Goal: Book appointment/travel/reservation

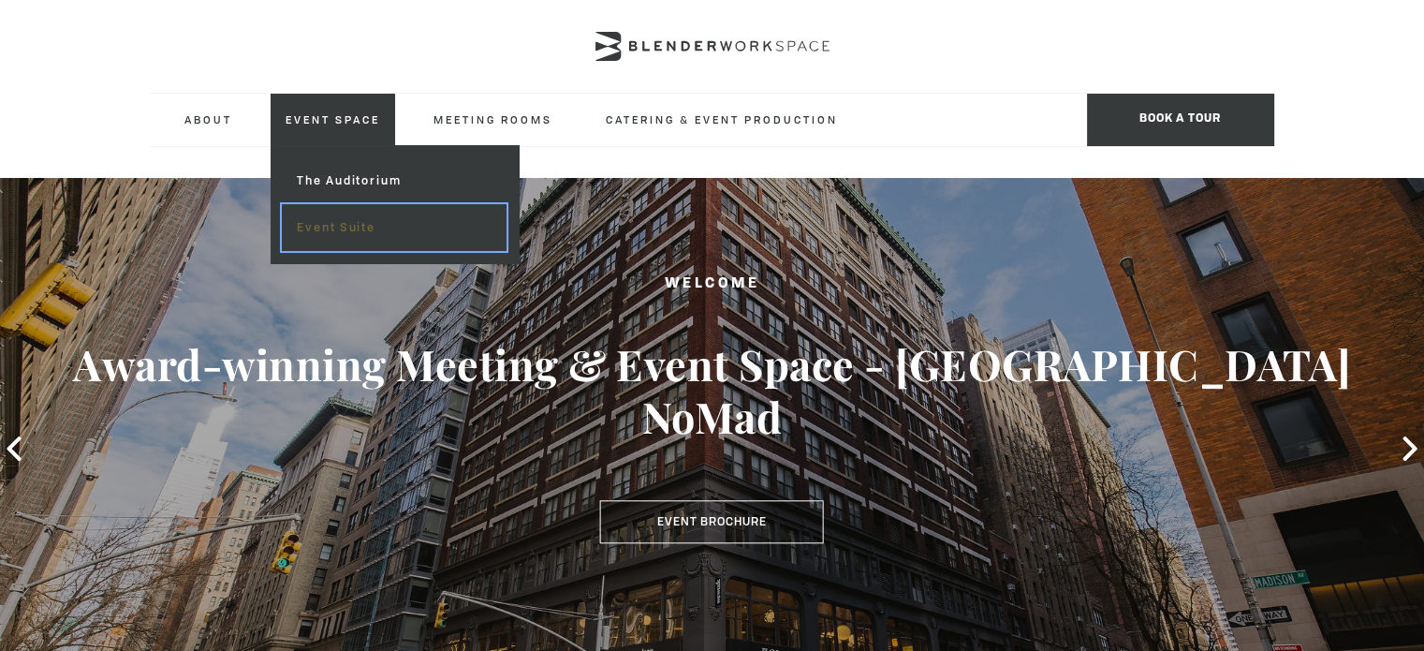
click at [318, 223] on link "Event Suite" at bounding box center [394, 227] width 224 height 47
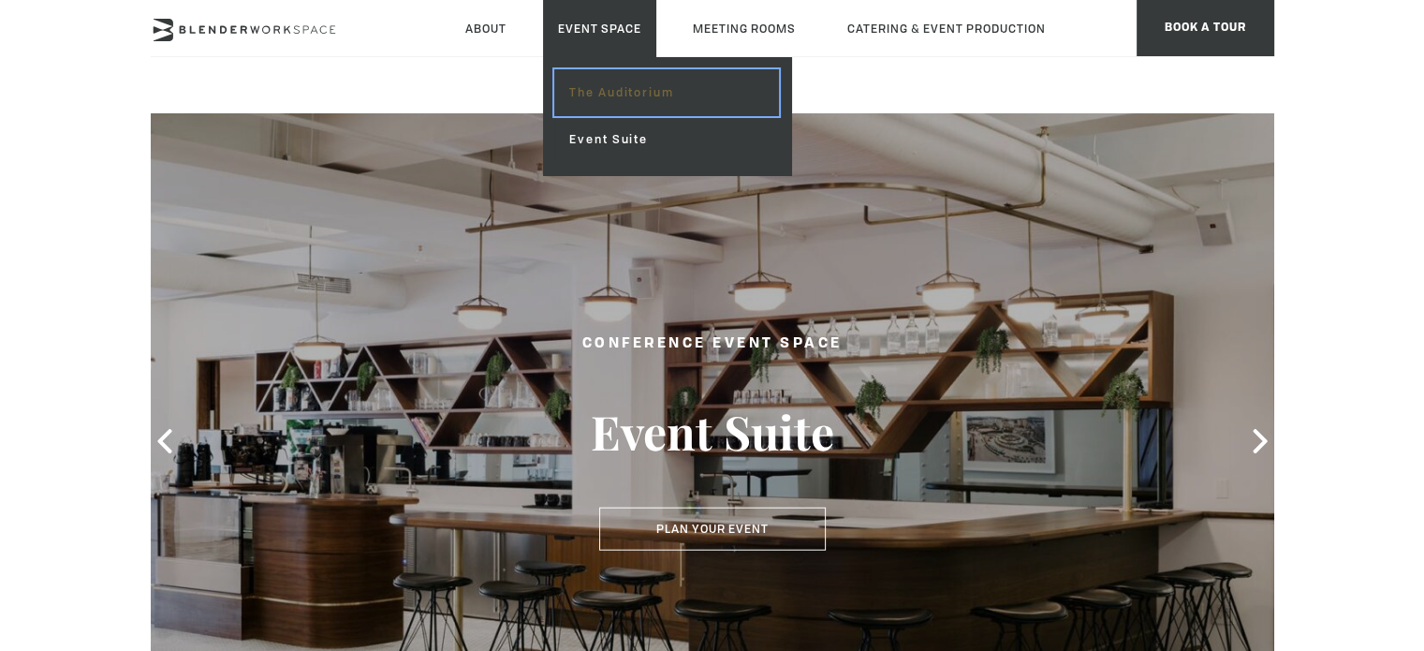
click at [591, 87] on link "The Auditorium" at bounding box center [666, 92] width 224 height 47
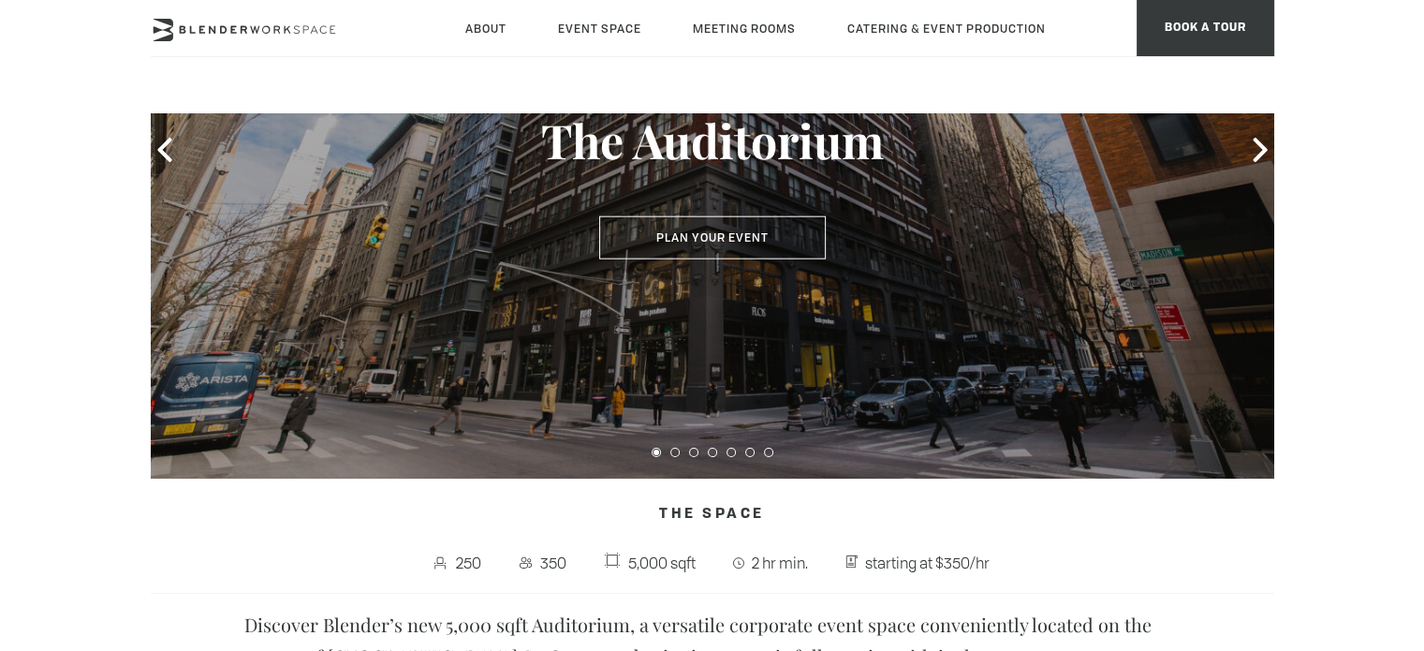
scroll to position [94, 0]
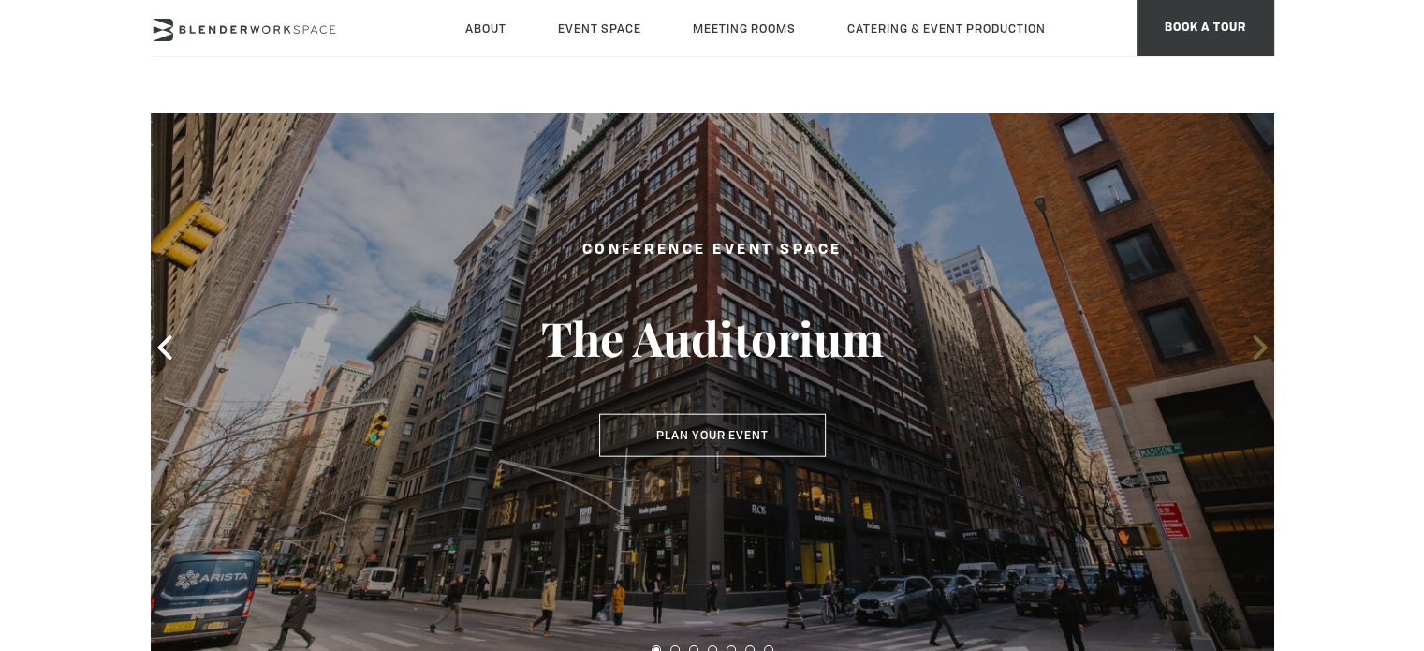
click at [1260, 344] on icon at bounding box center [1260, 347] width 14 height 24
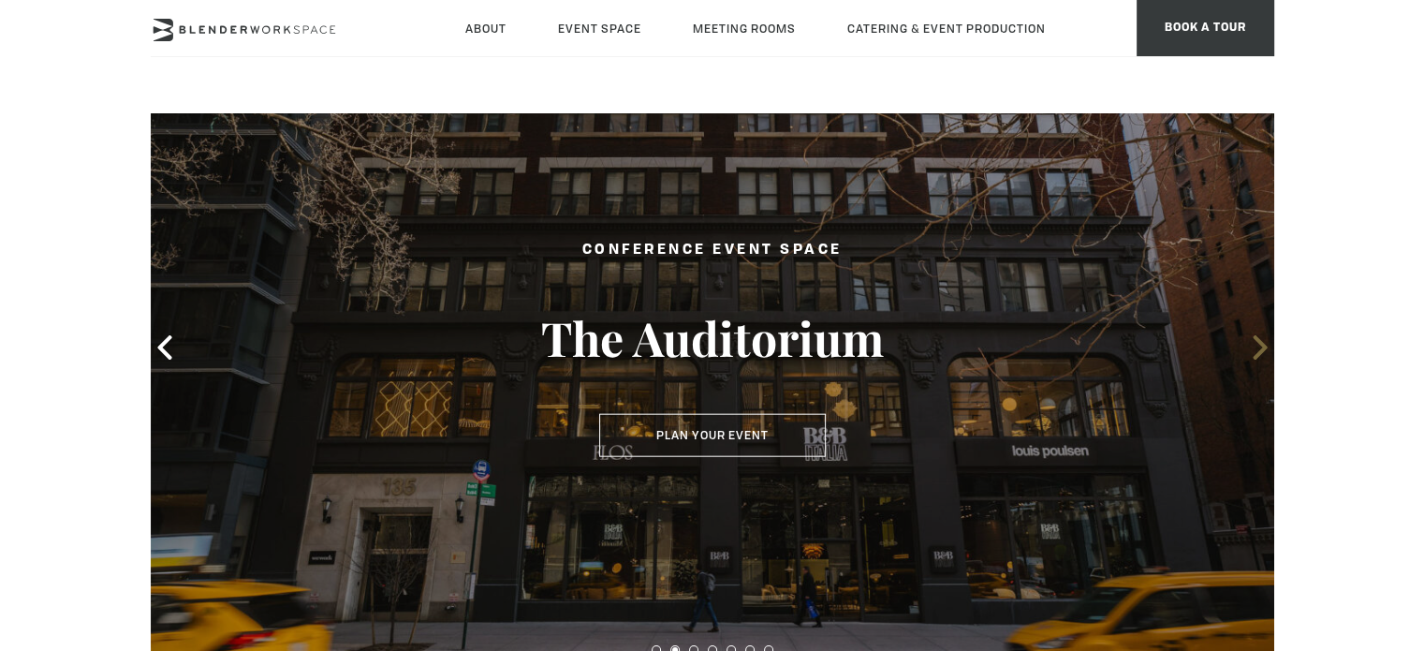
click at [1260, 344] on icon at bounding box center [1260, 347] width 14 height 24
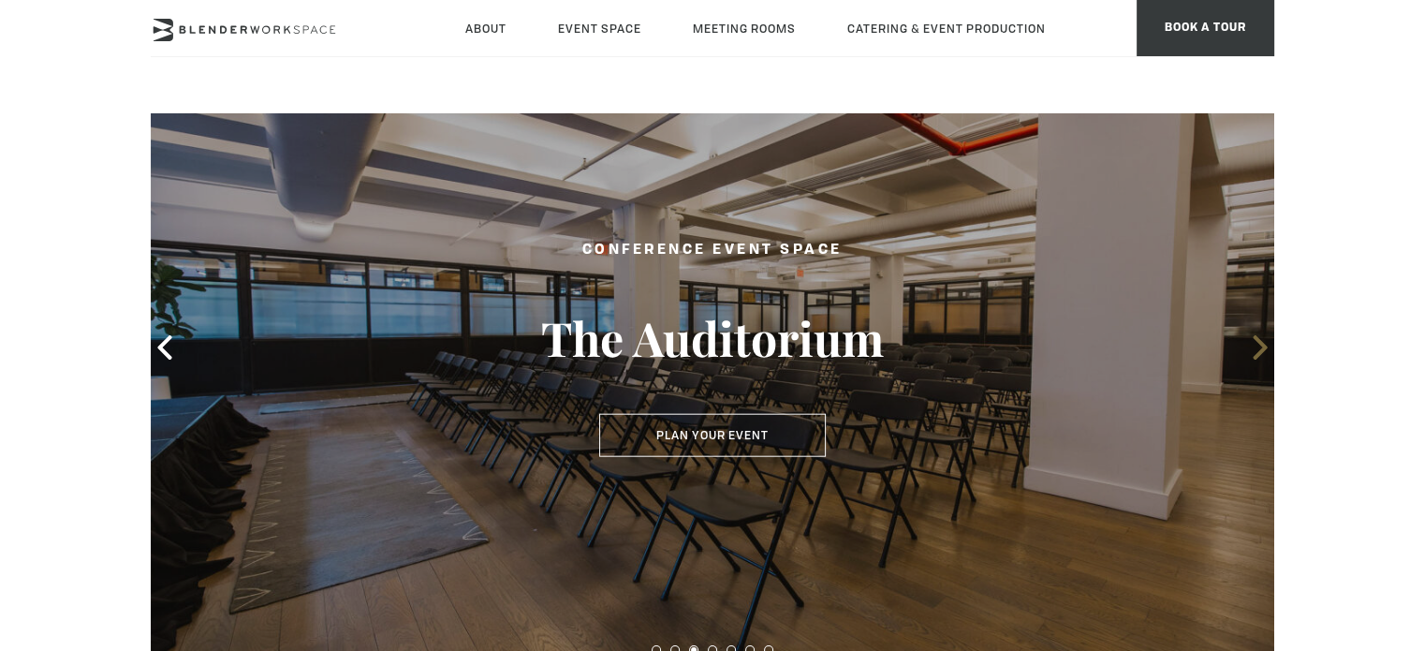
click at [1257, 347] on icon at bounding box center [1260, 347] width 24 height 24
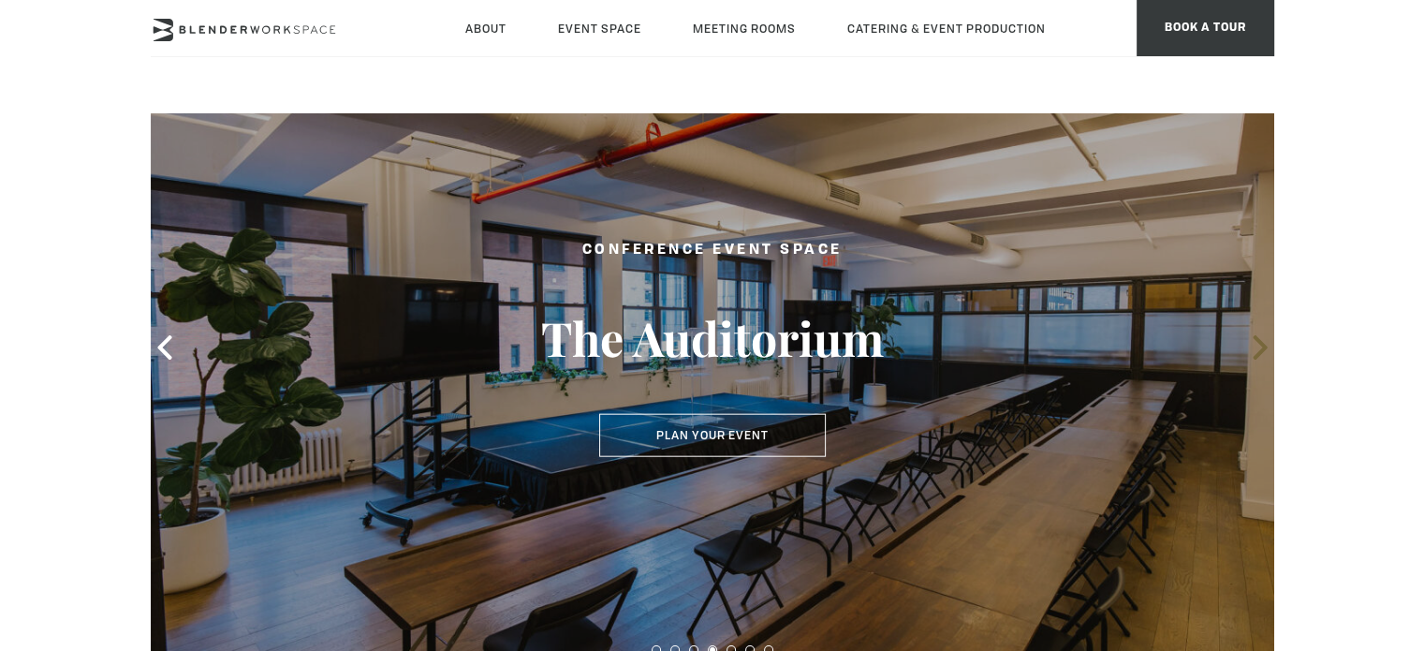
click at [1257, 347] on icon at bounding box center [1260, 347] width 24 height 24
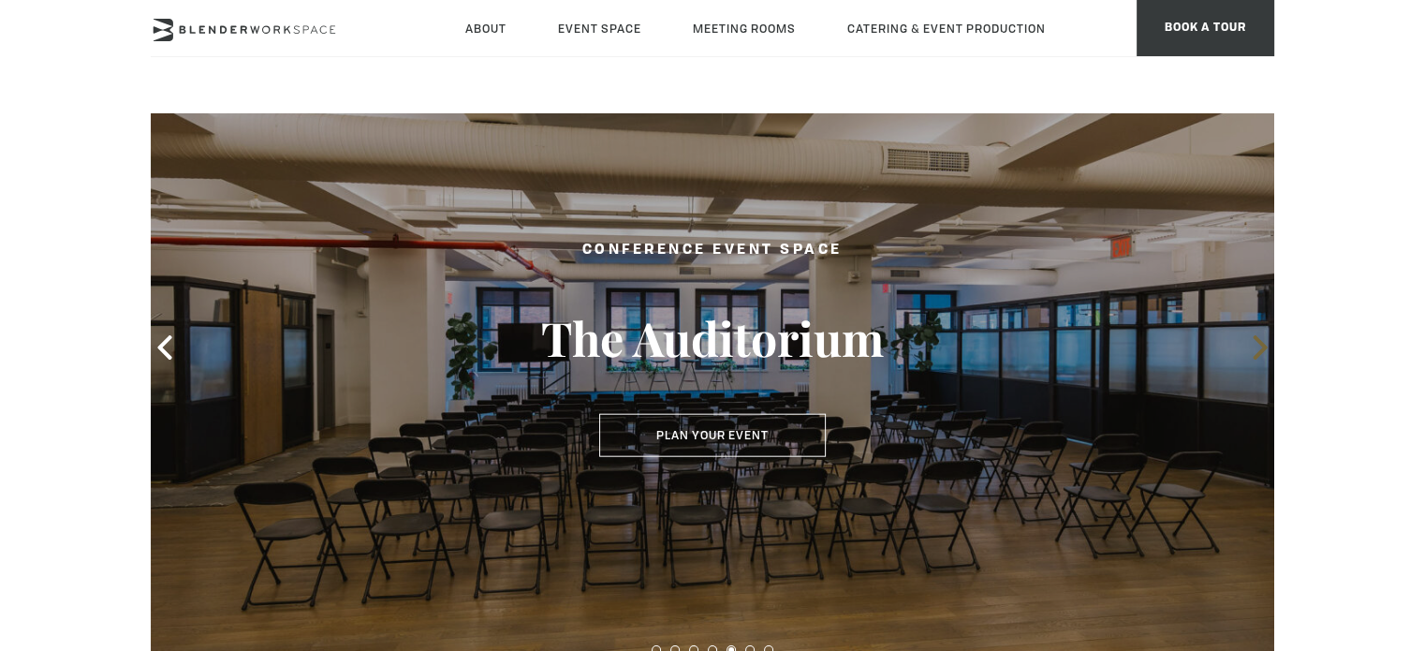
click at [1257, 347] on icon at bounding box center [1260, 347] width 24 height 24
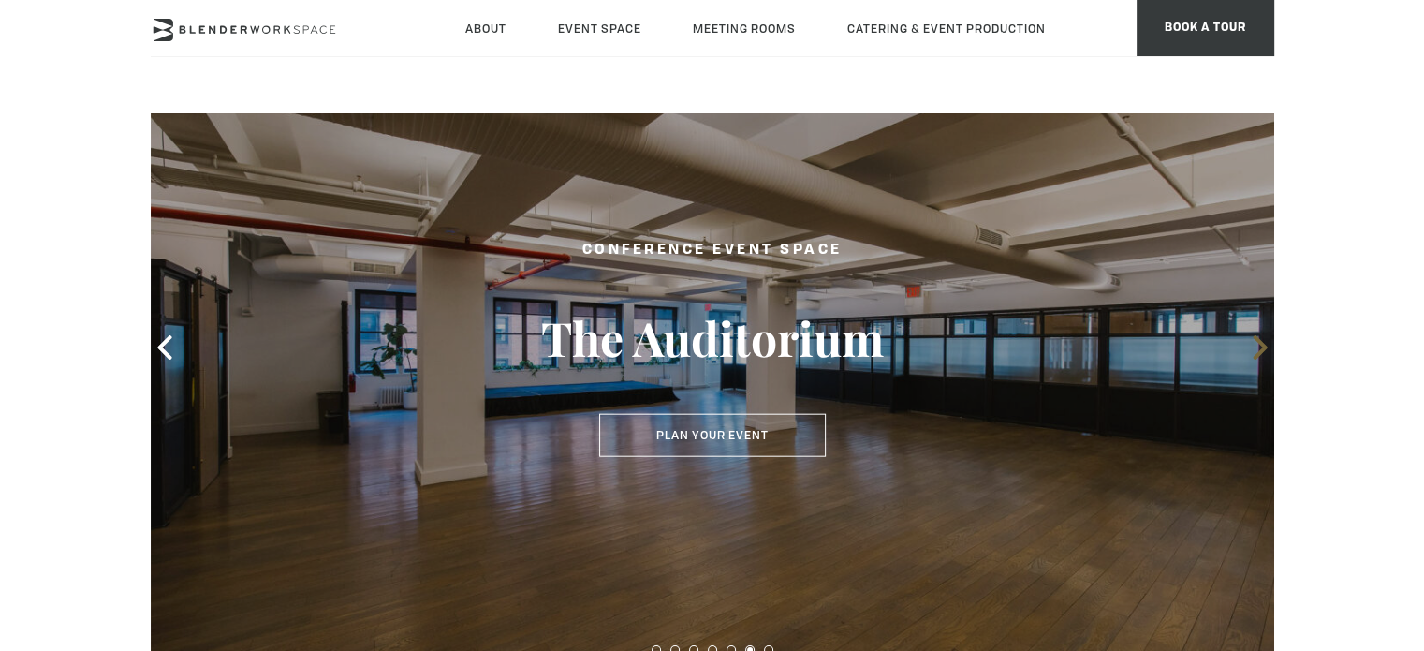
click at [1254, 343] on icon at bounding box center [1260, 347] width 24 height 24
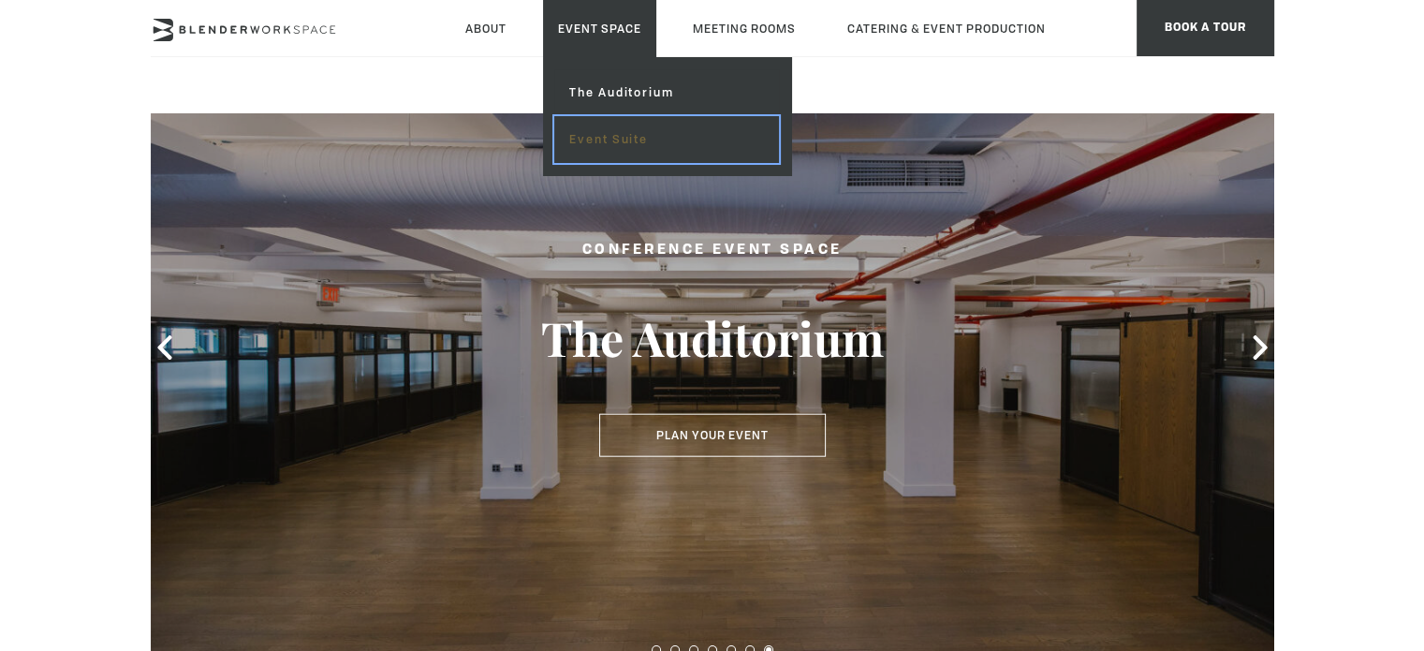
click at [584, 138] on link "Event Suite" at bounding box center [666, 139] width 224 height 47
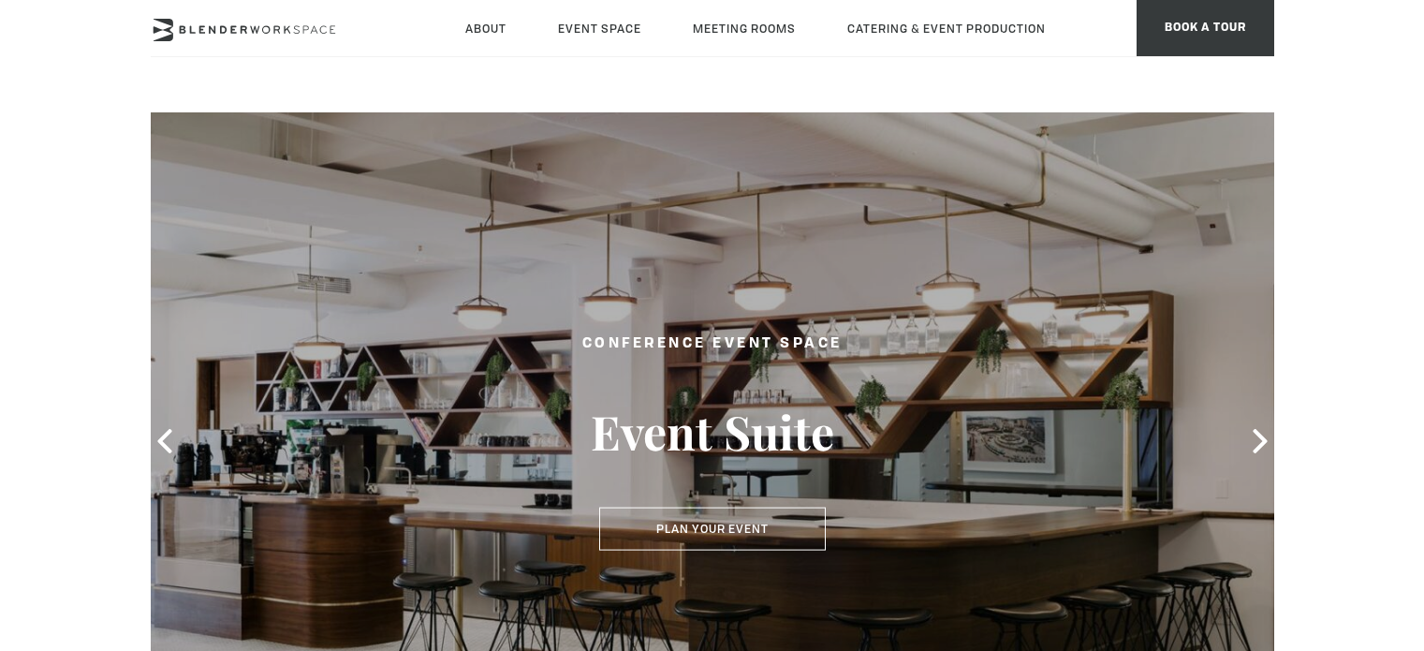
type div "2025-10-09"
click at [1264, 437] on icon at bounding box center [1260, 441] width 24 height 24
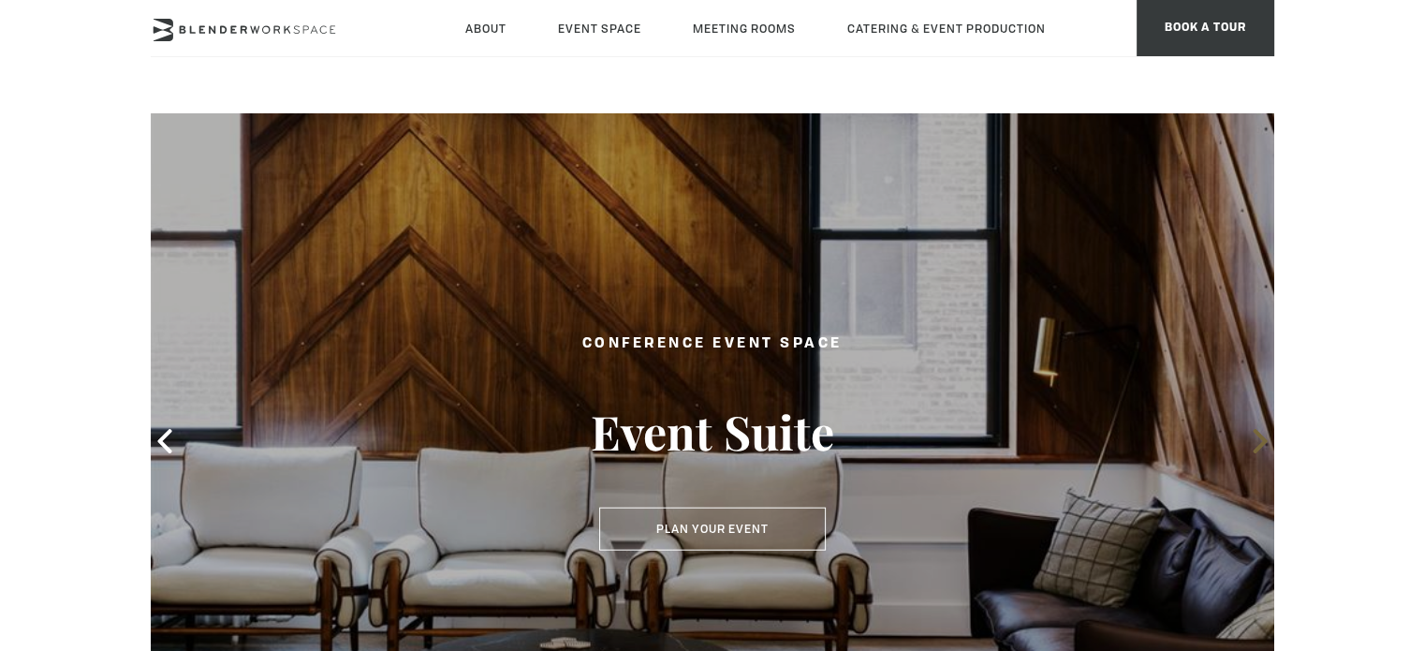
click at [1264, 438] on icon at bounding box center [1260, 441] width 14 height 24
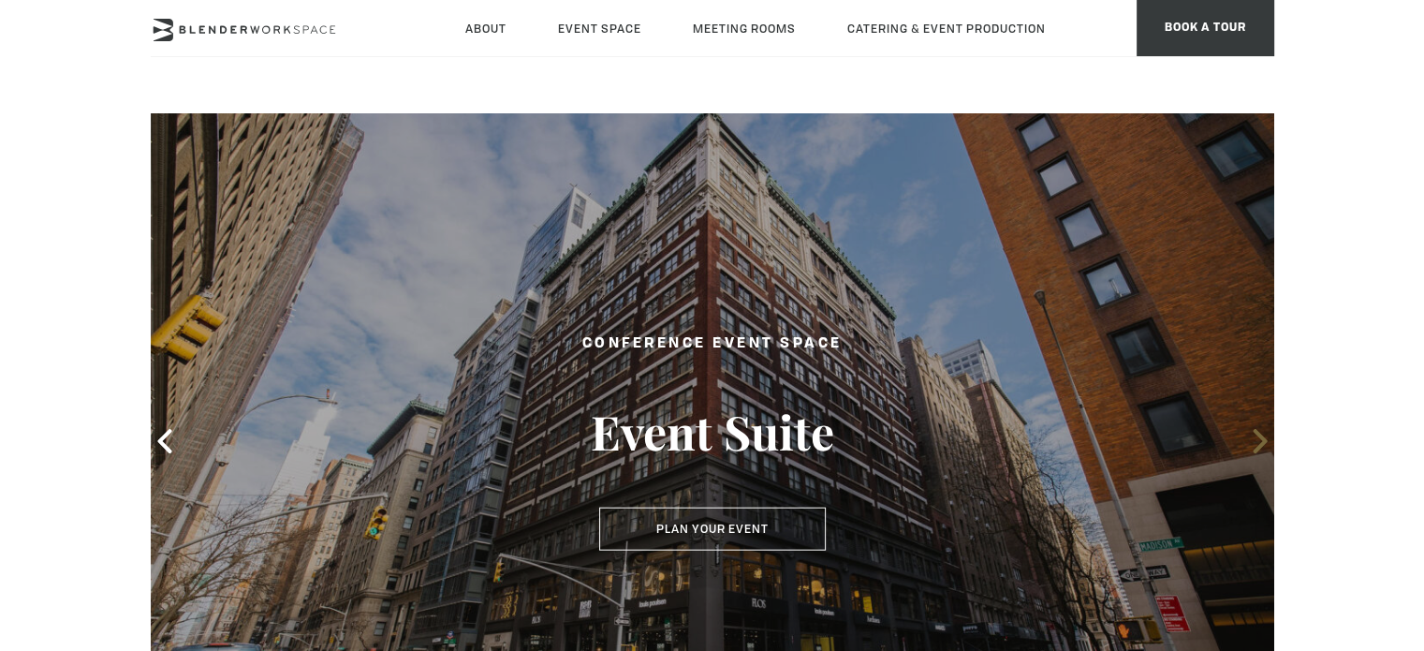
click at [1264, 438] on icon at bounding box center [1260, 441] width 14 height 24
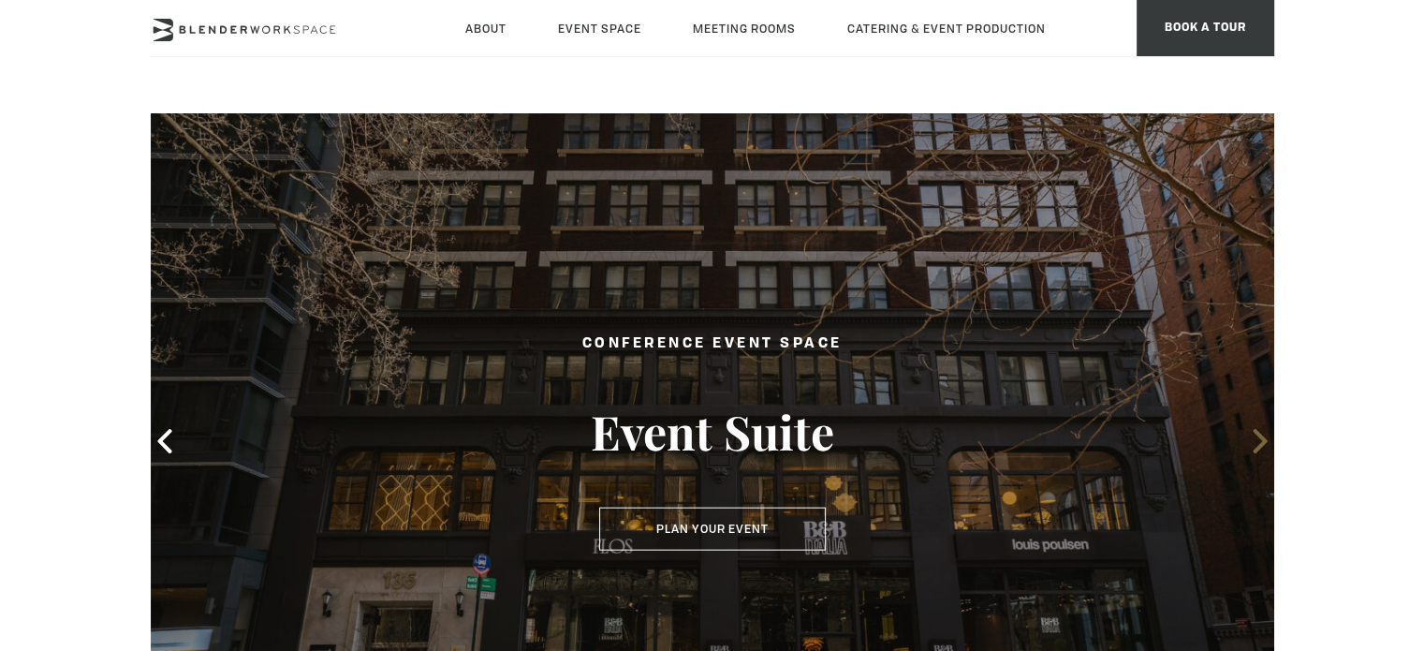
click at [1264, 438] on icon at bounding box center [1260, 441] width 14 height 24
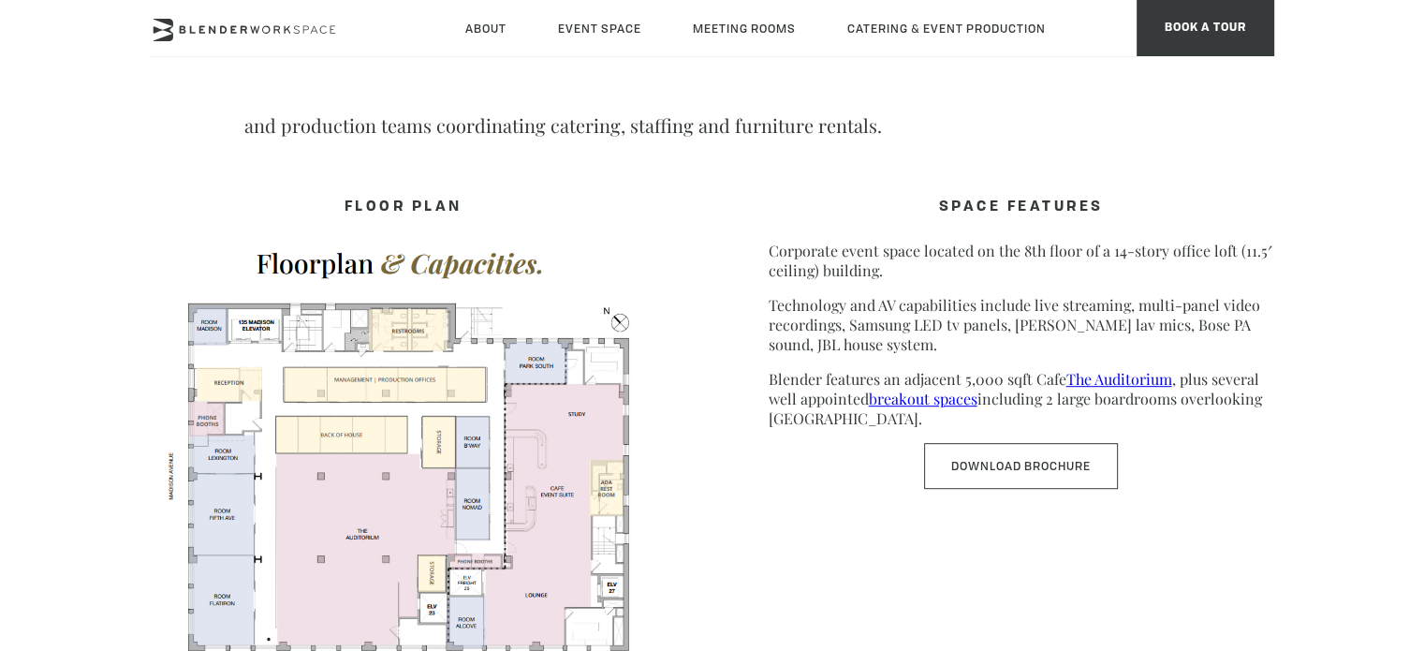
scroll to position [936, 0]
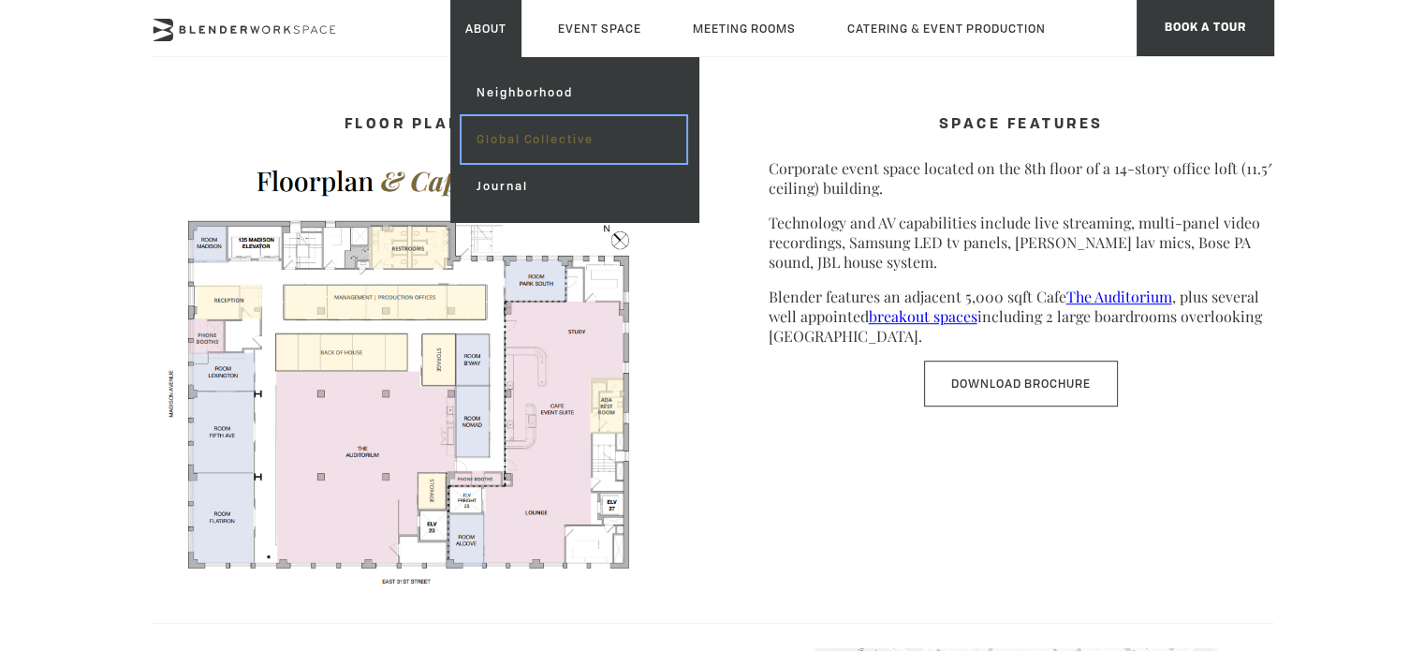
click at [509, 143] on link "Global Collective" at bounding box center [574, 139] width 224 height 47
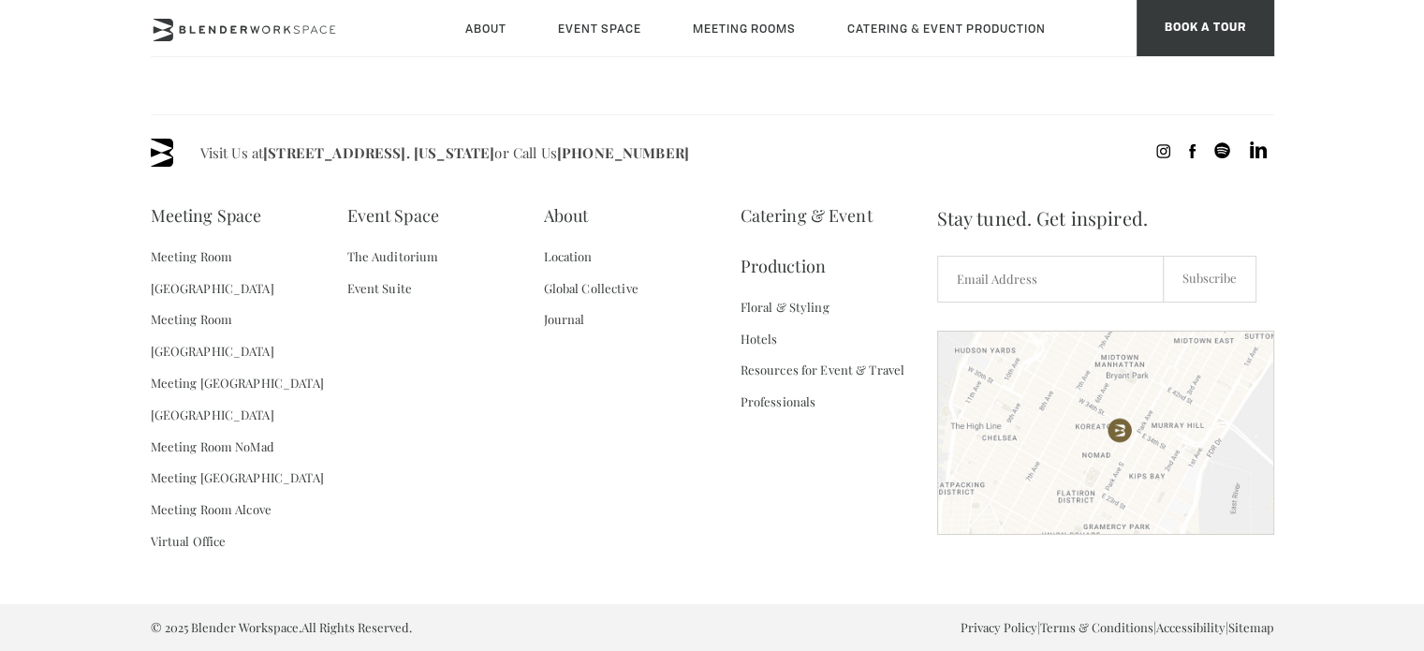
scroll to position [4654, 0]
